Goal: Transaction & Acquisition: Purchase product/service

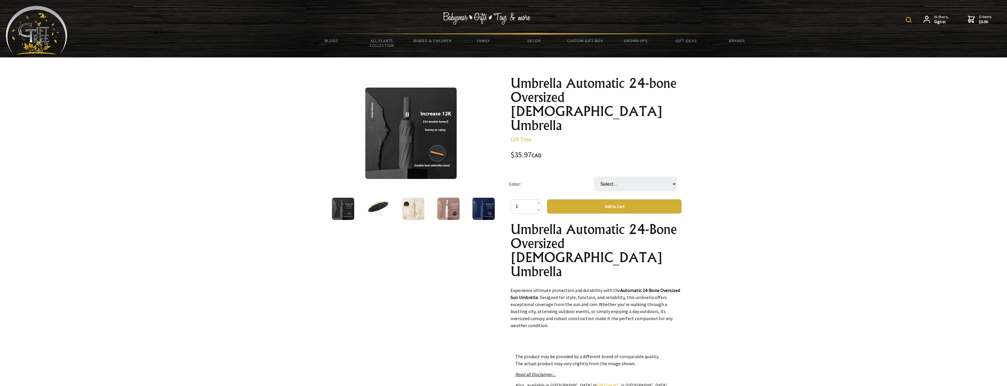
click at [380, 210] on img at bounding box center [378, 209] width 22 height 22
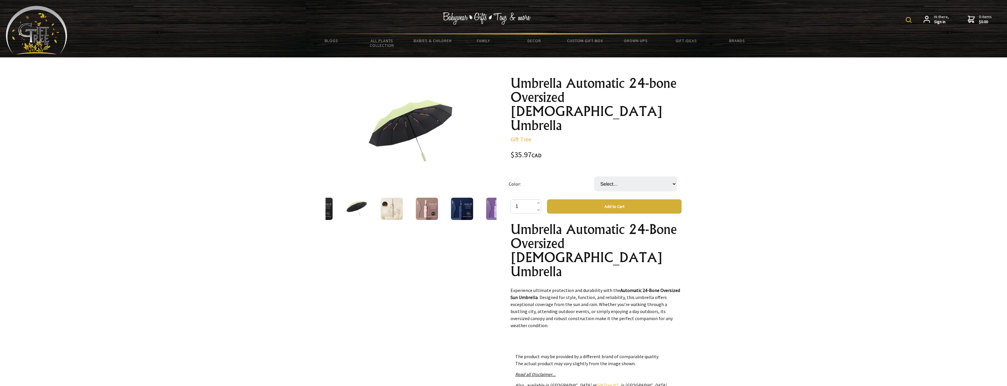
click at [388, 211] on img at bounding box center [392, 209] width 22 height 22
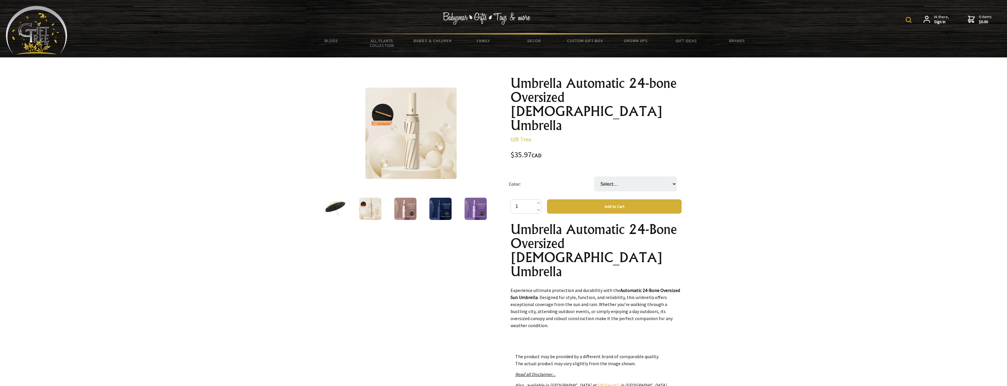
click at [431, 212] on img at bounding box center [441, 209] width 22 height 22
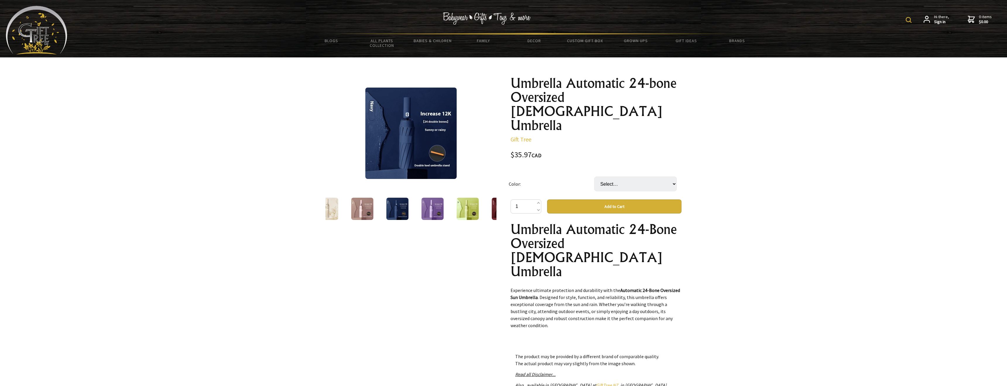
click at [468, 209] on img at bounding box center [468, 209] width 22 height 22
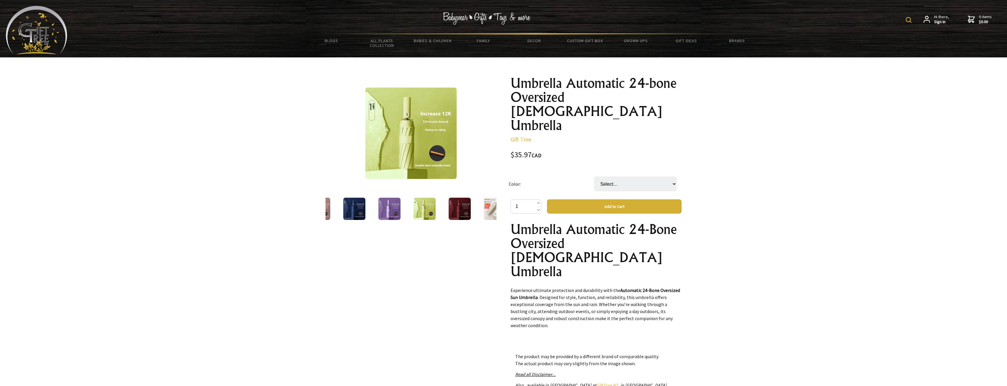
click at [467, 209] on img at bounding box center [460, 209] width 22 height 22
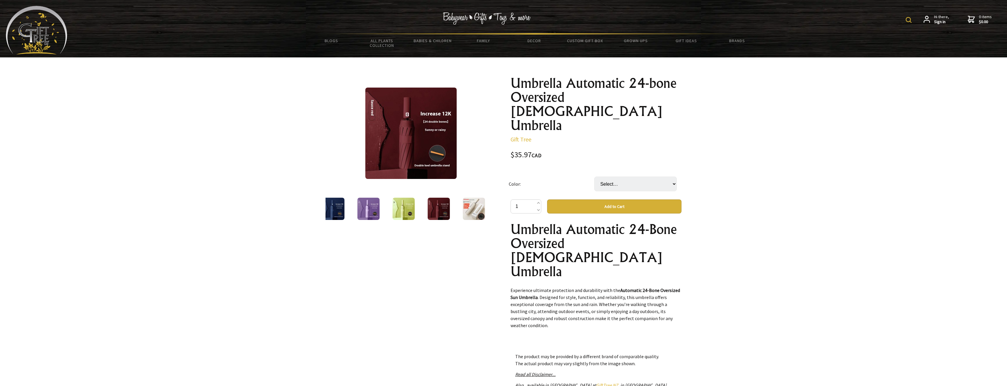
click at [468, 209] on img at bounding box center [474, 209] width 22 height 22
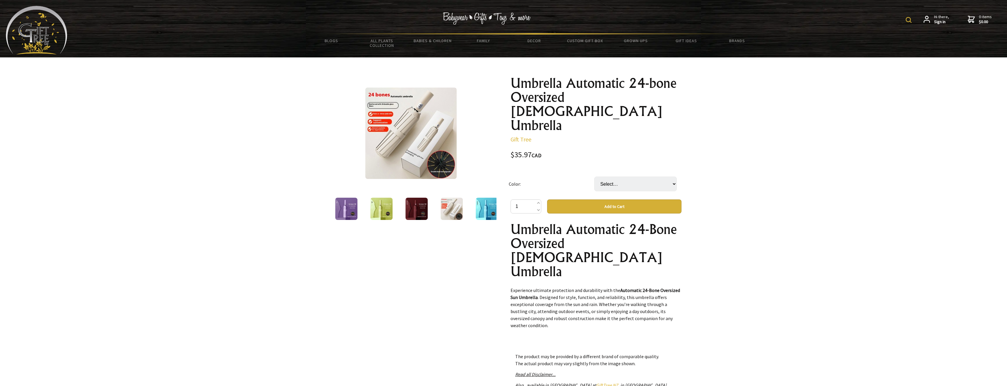
click at [480, 210] on img at bounding box center [487, 209] width 22 height 22
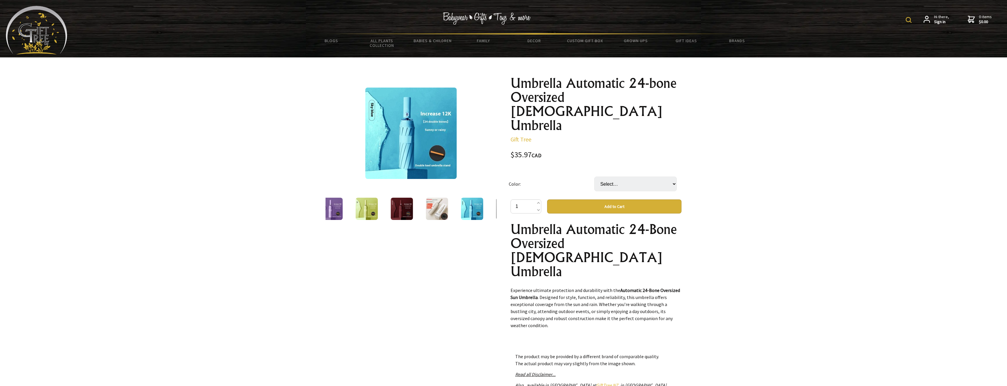
click at [480, 210] on div at bounding box center [472, 209] width 35 height 25
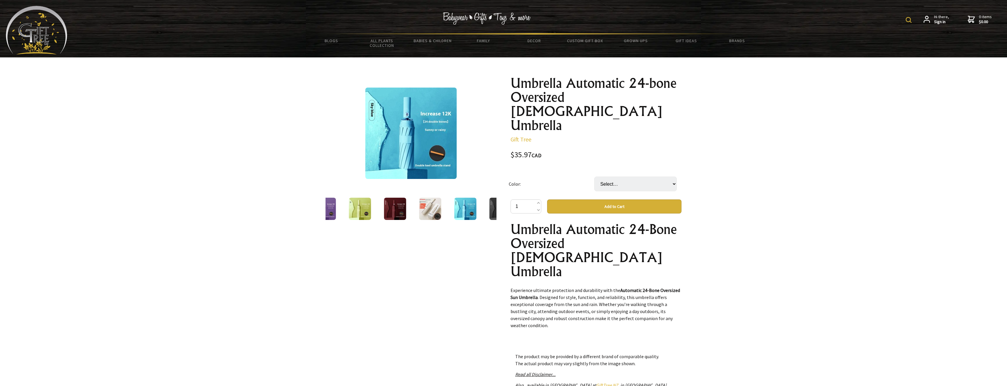
click at [480, 210] on div at bounding box center [465, 209] width 35 height 25
click at [489, 210] on div at bounding box center [500, 209] width 35 height 25
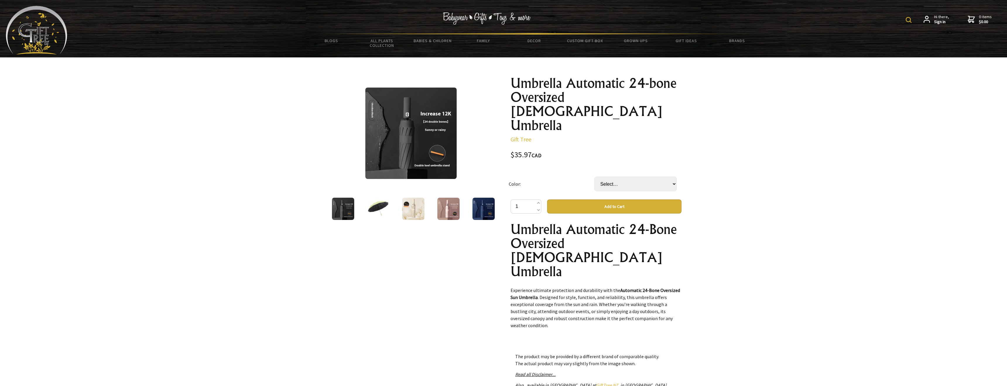
click at [379, 206] on img at bounding box center [378, 209] width 22 height 22
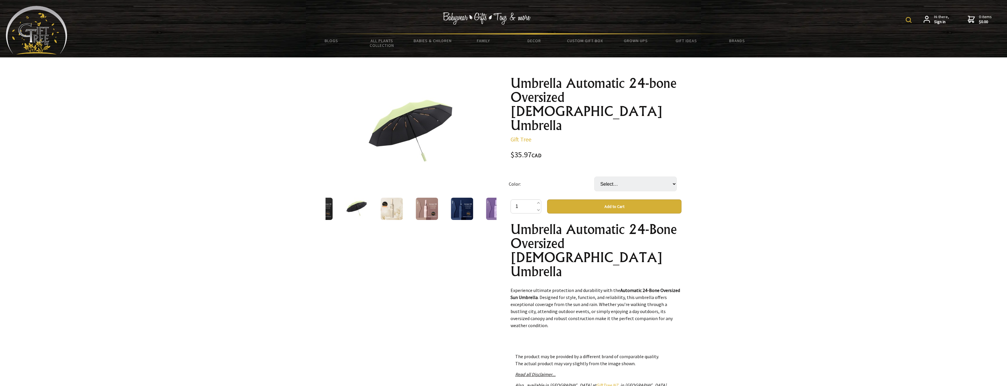
click at [414, 127] on img at bounding box center [410, 133] width 91 height 91
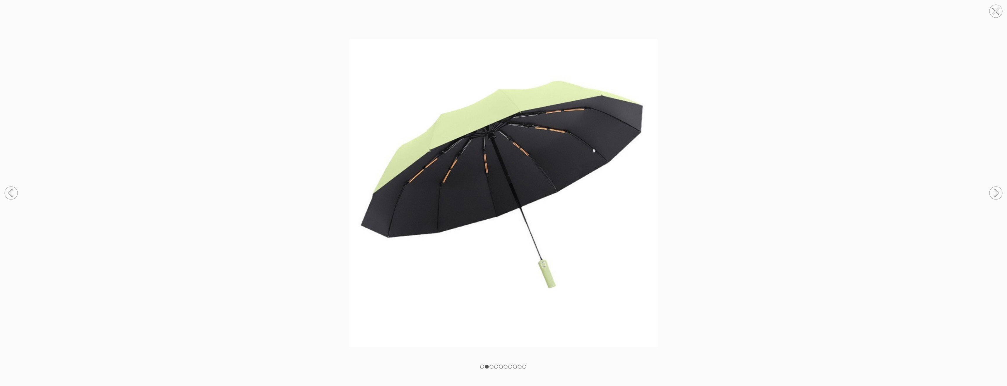
click at [262, 139] on img at bounding box center [503, 193] width 1007 height 309
